Goal: Task Accomplishment & Management: Use online tool/utility

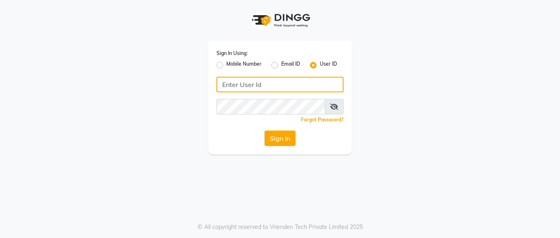
click at [231, 84] on input "Username" at bounding box center [280, 85] width 127 height 16
drag, startPoint x: 220, startPoint y: 87, endPoint x: 260, endPoint y: 84, distance: 39.4
click at [260, 84] on input "lustersalon" at bounding box center [280, 85] width 127 height 16
type input "lustersalon"
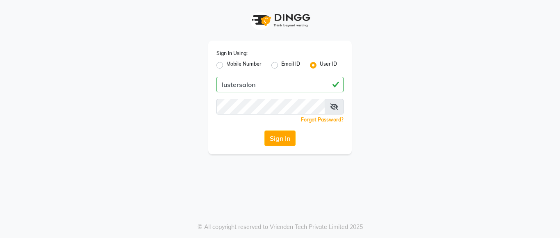
drag, startPoint x: 260, startPoint y: 84, endPoint x: 260, endPoint y: 71, distance: 13.5
click at [260, 69] on label "Mobile Number" at bounding box center [243, 65] width 35 height 10
click at [232, 66] on input "Mobile Number" at bounding box center [228, 62] width 5 height 5
radio input "true"
radio input "false"
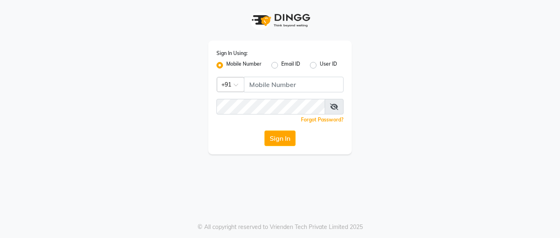
click at [284, 66] on label "Email ID" at bounding box center [290, 65] width 19 height 10
click at [284, 66] on input "Email ID" at bounding box center [283, 62] width 5 height 5
radio input "true"
radio input "false"
click at [320, 68] on label "User ID" at bounding box center [328, 65] width 17 height 10
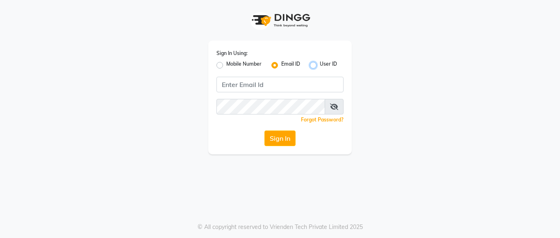
click at [320, 66] on input "User ID" at bounding box center [322, 62] width 5 height 5
radio input "true"
radio input "false"
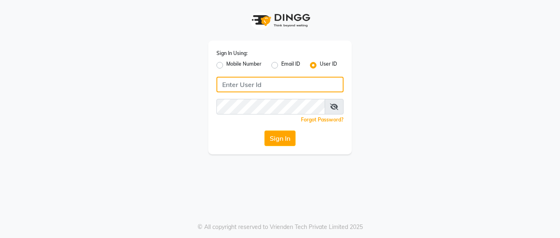
click at [244, 86] on input "Username" at bounding box center [280, 85] width 127 height 16
drag, startPoint x: 224, startPoint y: 84, endPoint x: 258, endPoint y: 88, distance: 33.9
click at [258, 88] on input "lustersalon" at bounding box center [280, 85] width 127 height 16
drag, startPoint x: 222, startPoint y: 87, endPoint x: 258, endPoint y: 84, distance: 36.1
click at [258, 84] on input "lustersalon" at bounding box center [280, 85] width 127 height 16
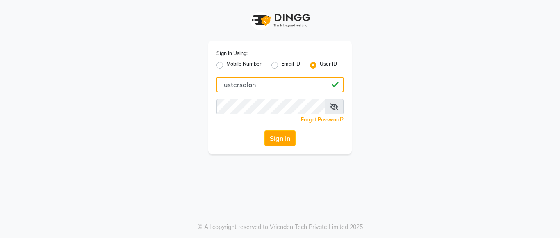
type input "lustersalon"
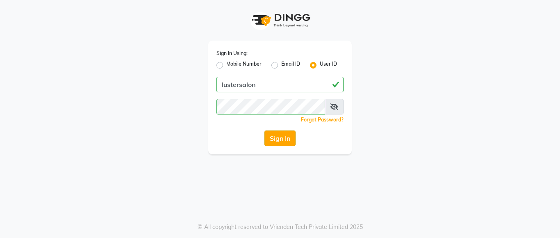
click at [282, 139] on button "Sign In" at bounding box center [279, 138] width 31 height 16
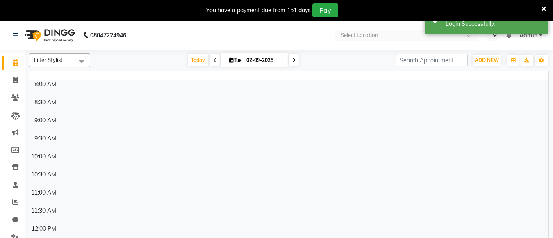
select select "en"
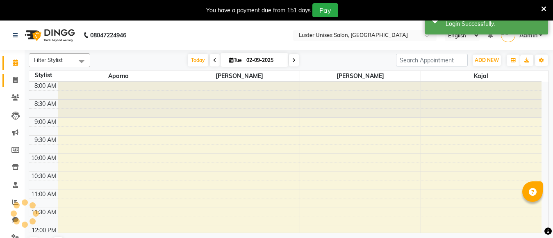
click at [15, 80] on icon at bounding box center [15, 80] width 5 height 6
select select "service"
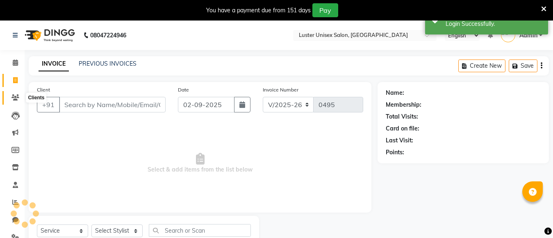
click at [14, 98] on icon at bounding box center [15, 97] width 8 height 6
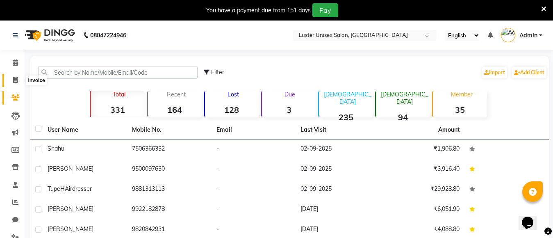
click at [14, 79] on icon at bounding box center [15, 80] width 5 height 6
select select "service"
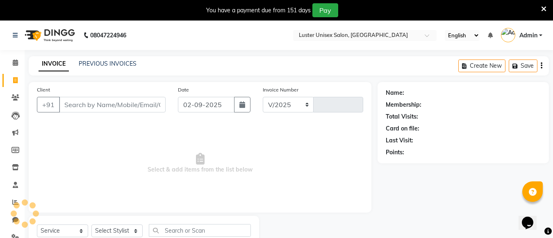
scroll to position [29, 0]
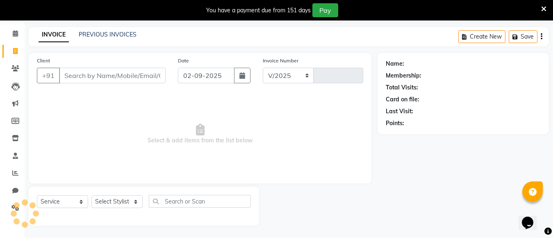
select select "7467"
type input "0495"
click at [105, 33] on link "PREVIOUS INVOICES" at bounding box center [108, 34] width 58 height 7
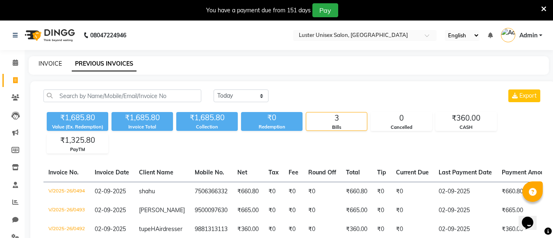
click at [51, 62] on link "INVOICE" at bounding box center [50, 63] width 23 height 7
select select "service"
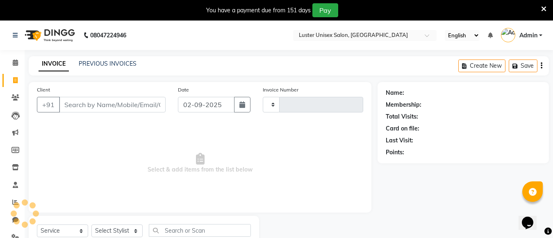
type input "0495"
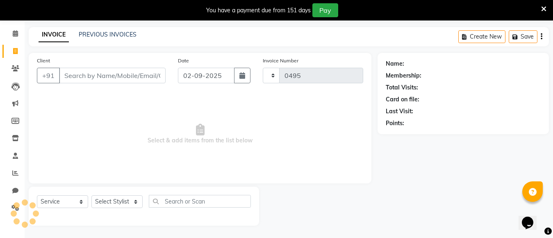
select select "7467"
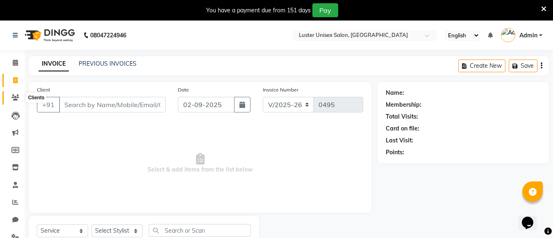
click at [15, 98] on icon at bounding box center [15, 97] width 8 height 6
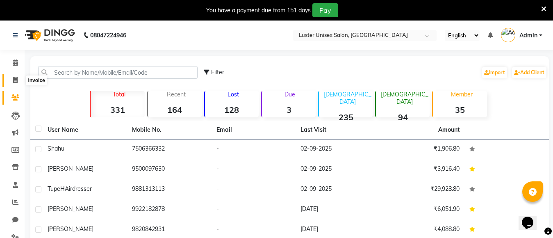
click at [14, 80] on icon at bounding box center [15, 80] width 5 height 6
select select "service"
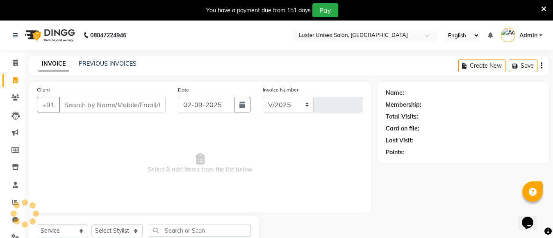
select select "7467"
type input "0495"
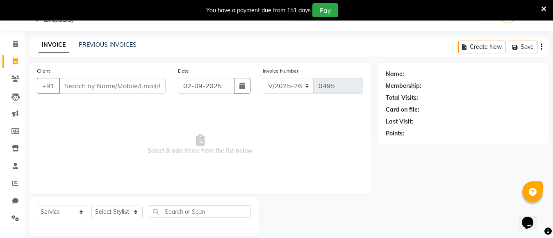
scroll to position [29, 0]
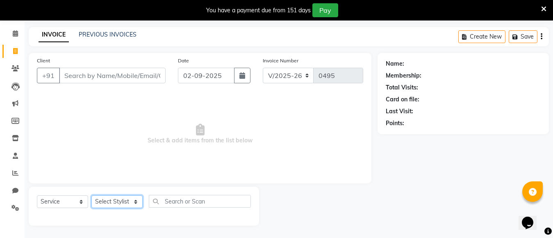
click at [134, 200] on select "Select Stylist [PERSON_NAME] kajal [PERSON_NAME]" at bounding box center [116, 201] width 51 height 13
select select "68086"
click at [91, 195] on select "Select Stylist [PERSON_NAME] kajal [PERSON_NAME]" at bounding box center [116, 201] width 51 height 13
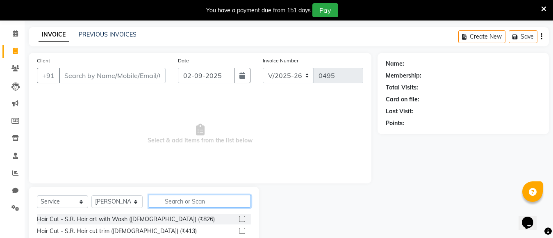
click at [177, 203] on input "text" at bounding box center [200, 201] width 102 height 13
type input "[DEMOGRAPHIC_DATA]"
click at [246, 202] on icon "button" at bounding box center [245, 201] width 5 height 6
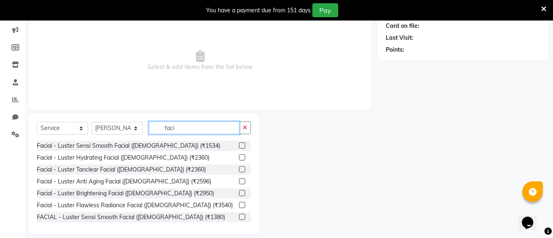
scroll to position [111, 0]
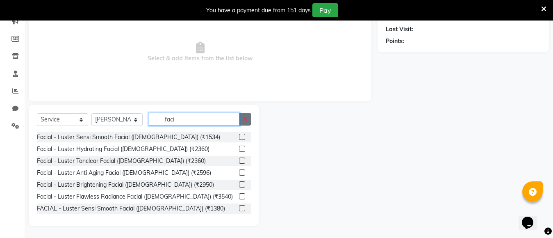
type input "faci"
click at [244, 121] on icon "button" at bounding box center [245, 119] width 5 height 6
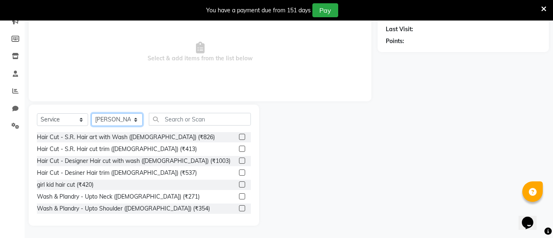
click at [135, 118] on select "Select Stylist [PERSON_NAME] kajal [PERSON_NAME]" at bounding box center [116, 119] width 51 height 13
select select
click at [91, 113] on select "Select Stylist [PERSON_NAME] kajal [PERSON_NAME]" at bounding box center [116, 119] width 51 height 13
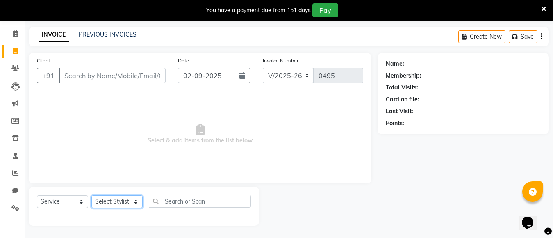
scroll to position [29, 0]
click at [545, 10] on icon at bounding box center [543, 8] width 5 height 7
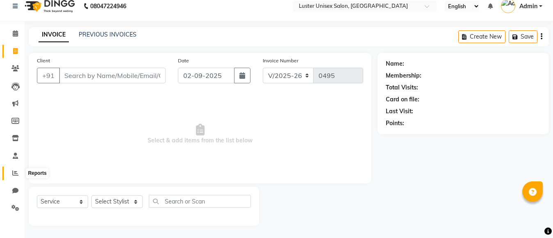
click at [16, 177] on span at bounding box center [15, 173] width 14 height 9
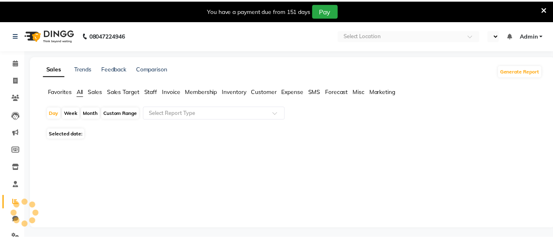
scroll to position [1, 0]
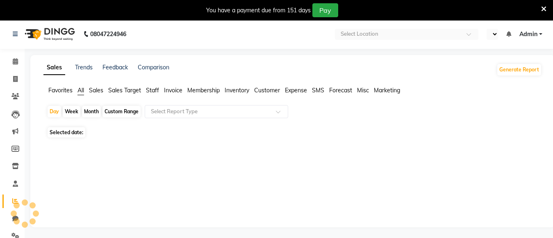
select select "en"
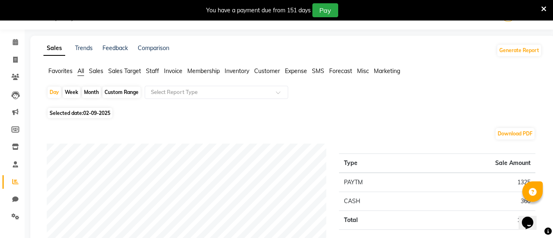
scroll to position [62, 0]
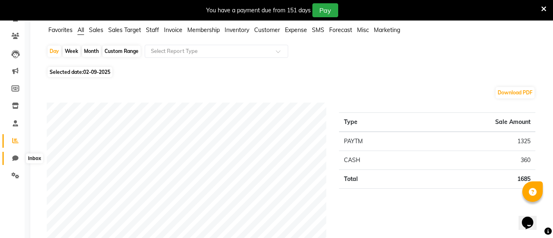
click at [13, 157] on icon at bounding box center [15, 158] width 6 height 6
select select "100"
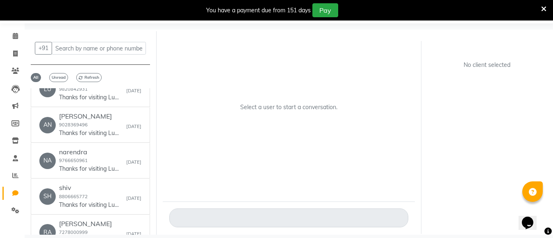
scroll to position [164, 0]
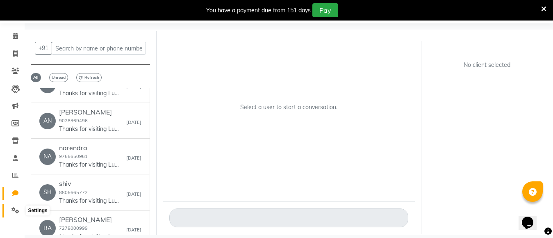
click at [16, 212] on icon at bounding box center [15, 210] width 8 height 6
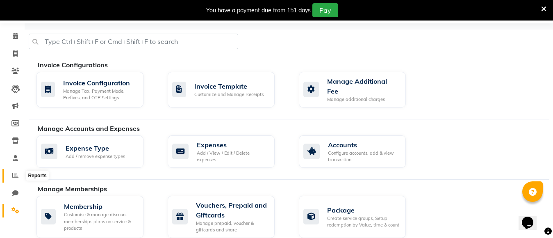
click at [16, 173] on icon at bounding box center [15, 175] width 6 height 6
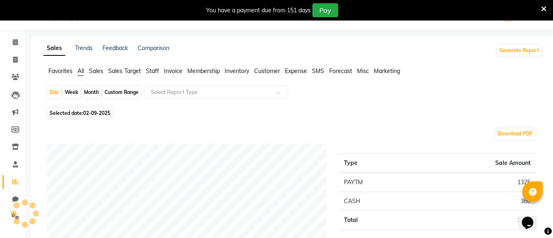
scroll to position [27, 0]
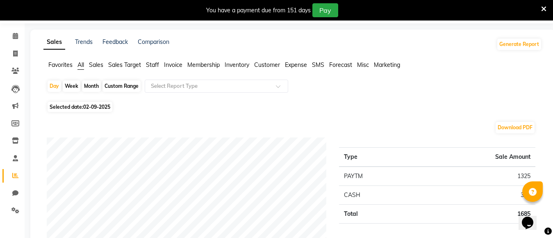
click at [89, 90] on div "Month" at bounding box center [91, 85] width 19 height 11
select select "9"
select select "2025"
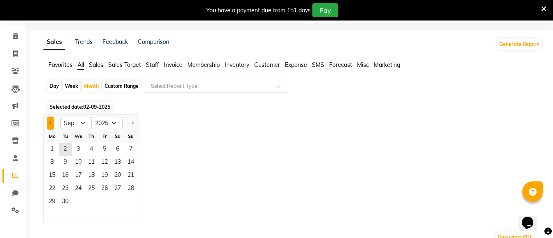
click at [52, 125] on button "Previous month" at bounding box center [50, 122] width 7 height 13
select select "8"
click at [108, 150] on span "1" at bounding box center [104, 149] width 13 height 13
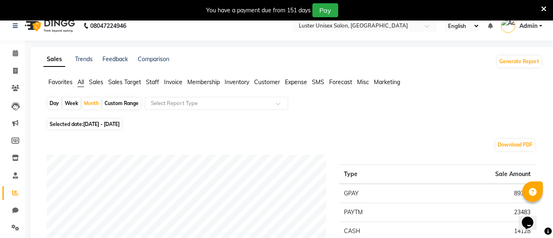
scroll to position [0, 0]
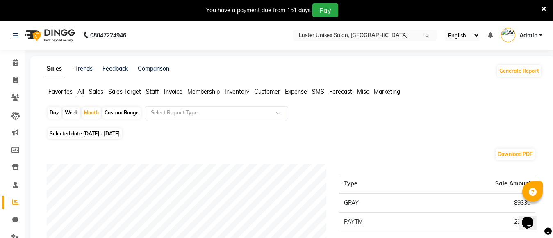
click at [148, 89] on span "Staff" at bounding box center [152, 91] width 13 height 7
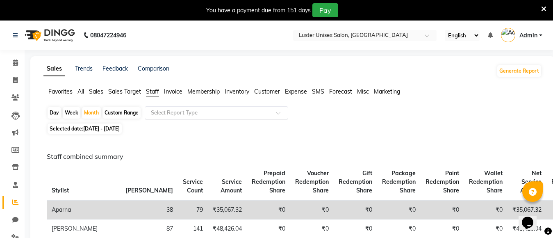
click at [207, 113] on input "text" at bounding box center [208, 113] width 118 height 8
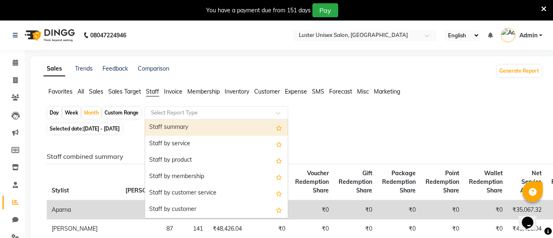
click at [207, 127] on div "Staff summary" at bounding box center [216, 127] width 143 height 16
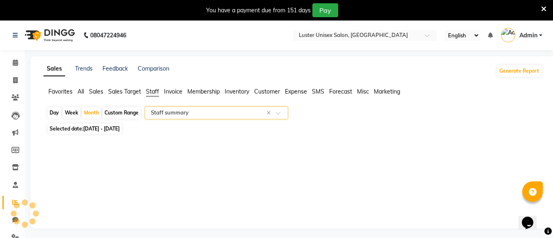
select select "full_report"
select select "csv"
click at [86, 112] on div "Month" at bounding box center [91, 112] width 19 height 11
select select "8"
select select "2025"
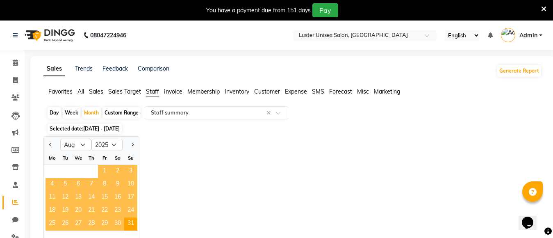
click at [98, 171] on span "1" at bounding box center [104, 171] width 13 height 13
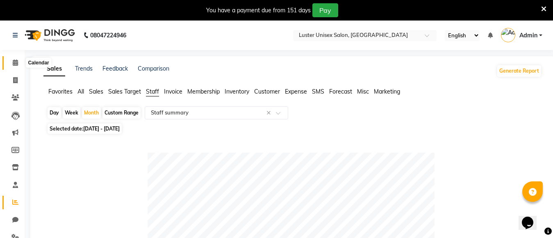
click at [13, 62] on icon at bounding box center [15, 62] width 5 height 6
